Goal: Use online tool/utility: Utilize a website feature to perform a specific function

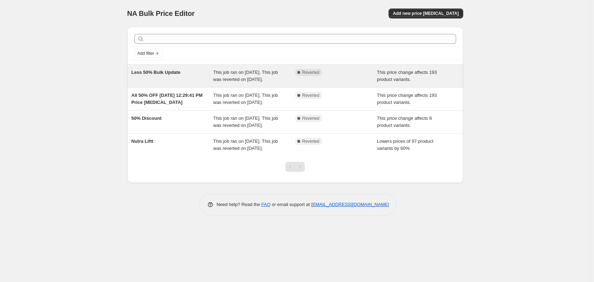
click at [189, 73] on div "Less 50% Bulk Update" at bounding box center [172, 76] width 82 height 14
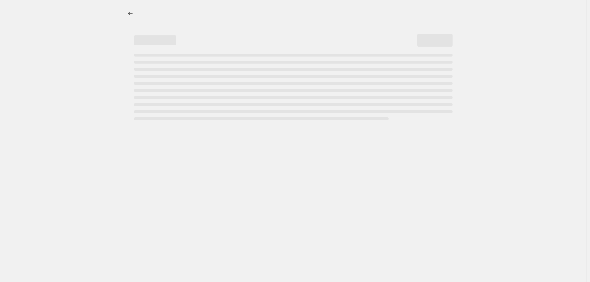
select select "pcap"
select select "no_change"
select select "collection"
select select "product_status"
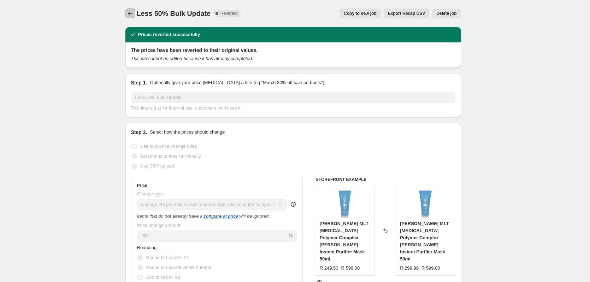
click at [130, 12] on icon "Price change jobs" at bounding box center [130, 13] width 7 height 7
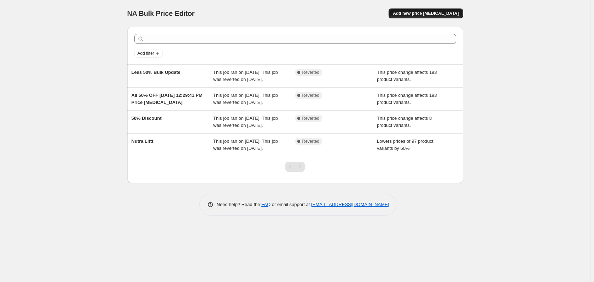
click at [424, 15] on span "Add new price [MEDICAL_DATA]" at bounding box center [426, 14] width 66 height 6
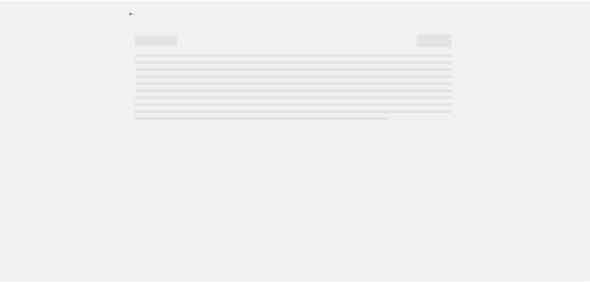
select select "percentage"
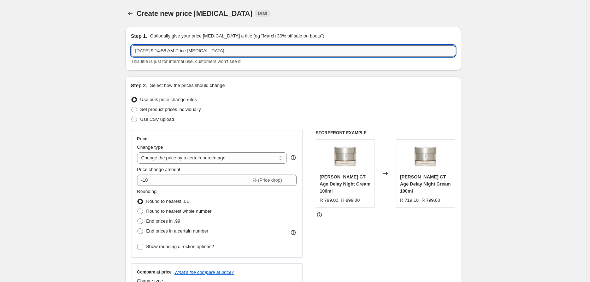
click at [235, 50] on input "[DATE] 9:14:58 AM Price [MEDICAL_DATA]" at bounding box center [293, 50] width 324 height 11
drag, startPoint x: 236, startPoint y: 50, endPoint x: 162, endPoint y: 51, distance: 73.5
click at [162, 51] on input "[DATE] 9:14:58 AM Price [MEDICAL_DATA]" at bounding box center [293, 50] width 324 height 11
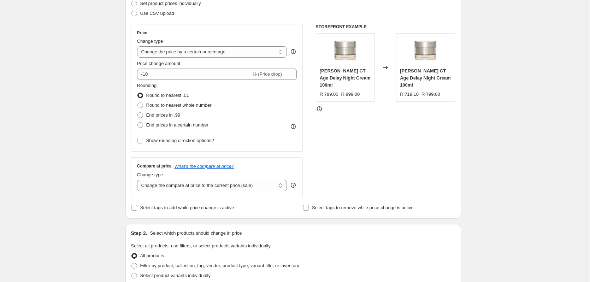
scroll to position [71, 0]
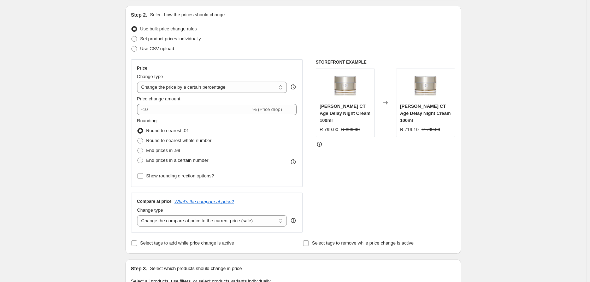
type input "[DATE], Buy one get one"
click at [216, 86] on select "Change the price to a certain amount Change the price by a certain amount Chang…" at bounding box center [212, 87] width 150 height 11
click at [269, 51] on div "Use CSV upload" at bounding box center [293, 49] width 324 height 10
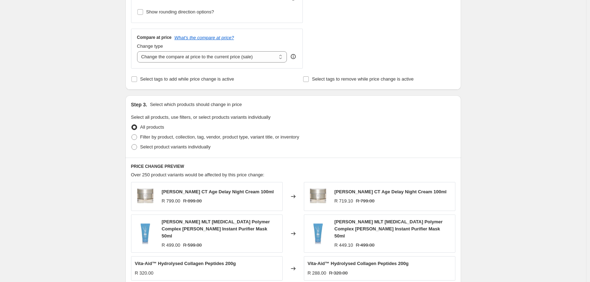
scroll to position [247, 0]
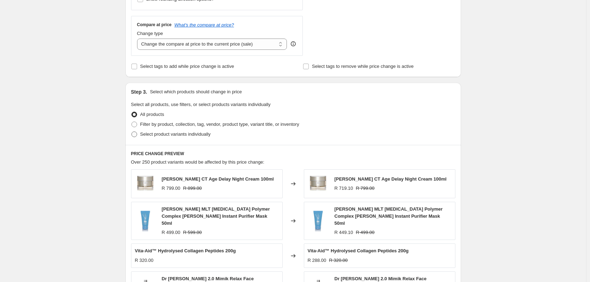
click at [147, 135] on span "Select product variants individually" at bounding box center [175, 133] width 70 height 5
click at [132, 132] on input "Select product variants individually" at bounding box center [131, 131] width 0 height 0
radio input "true"
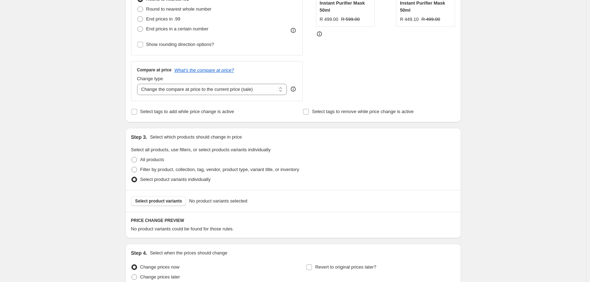
scroll to position [127, 0]
